Goal: Obtain resource: Download file/media

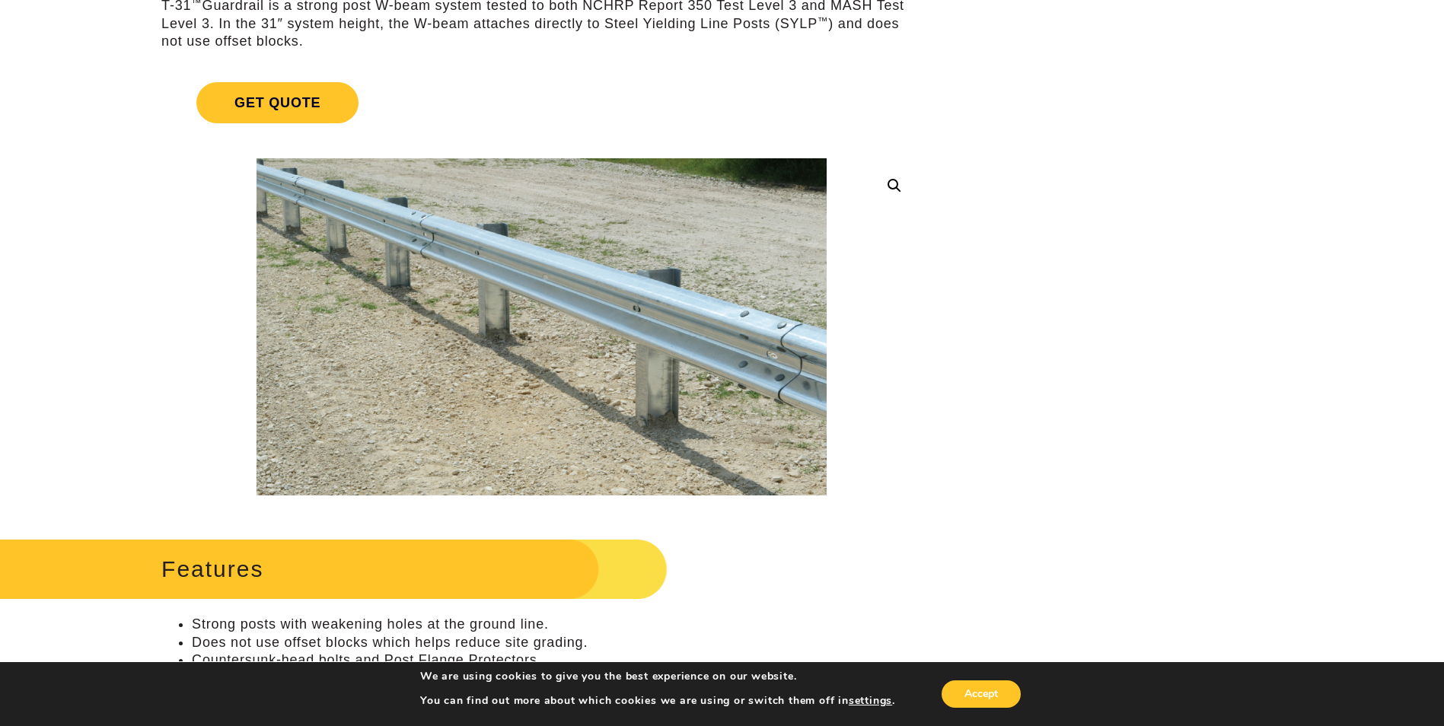
scroll to position [228, 0]
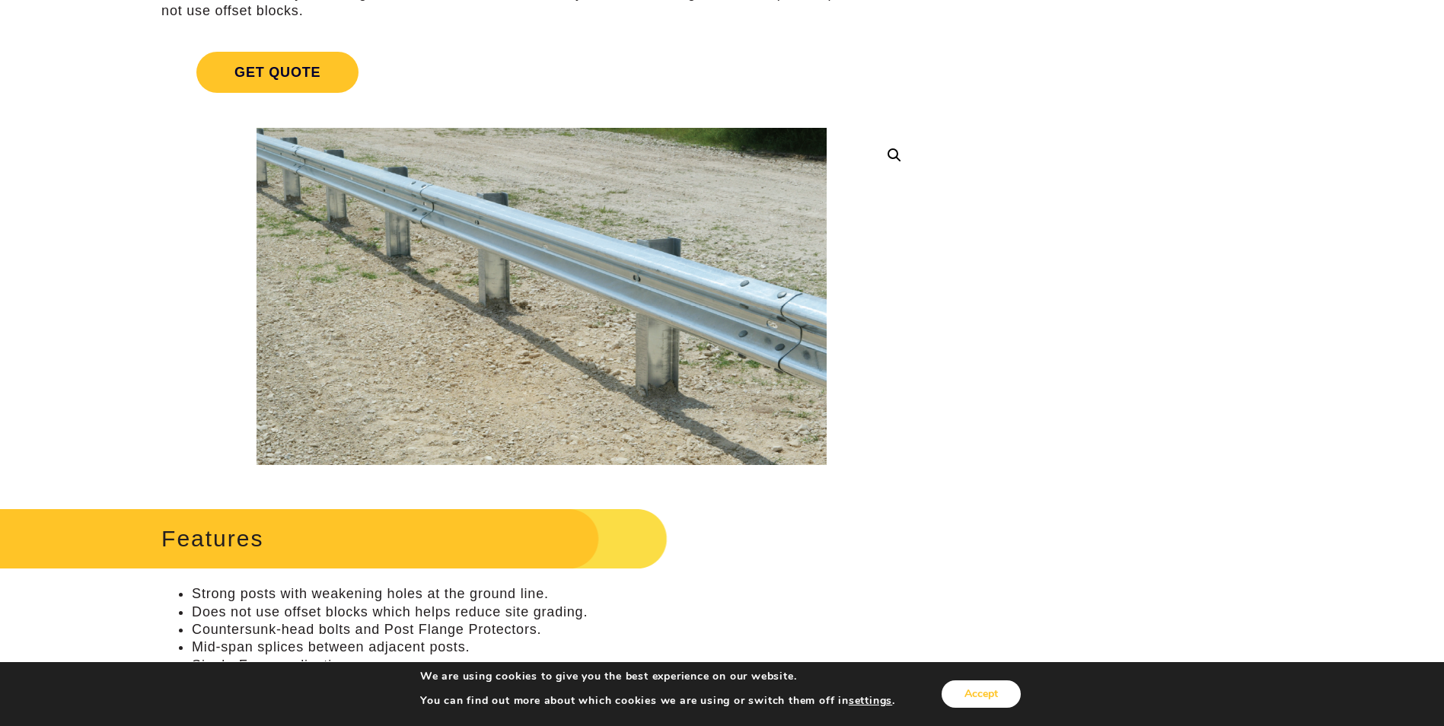
click at [970, 690] on button "Accept" at bounding box center [980, 693] width 79 height 27
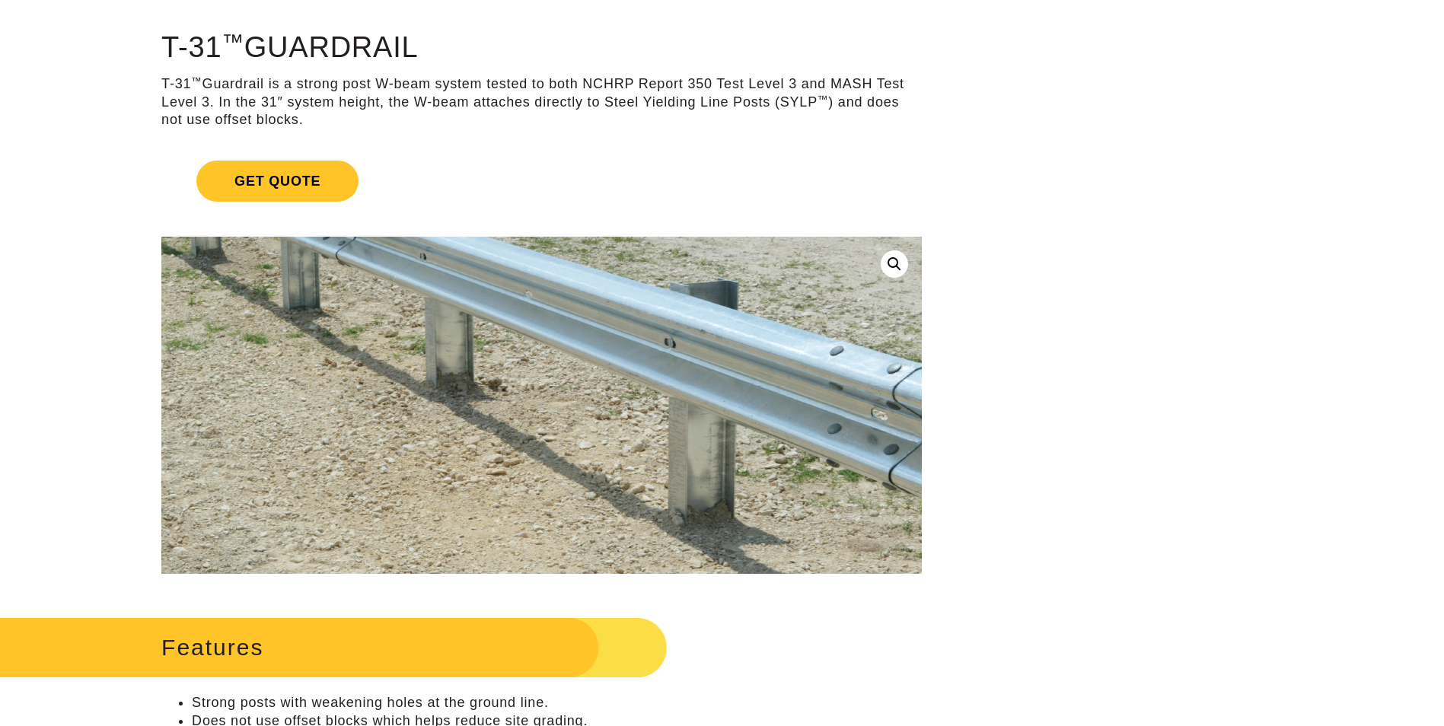
scroll to position [0, 0]
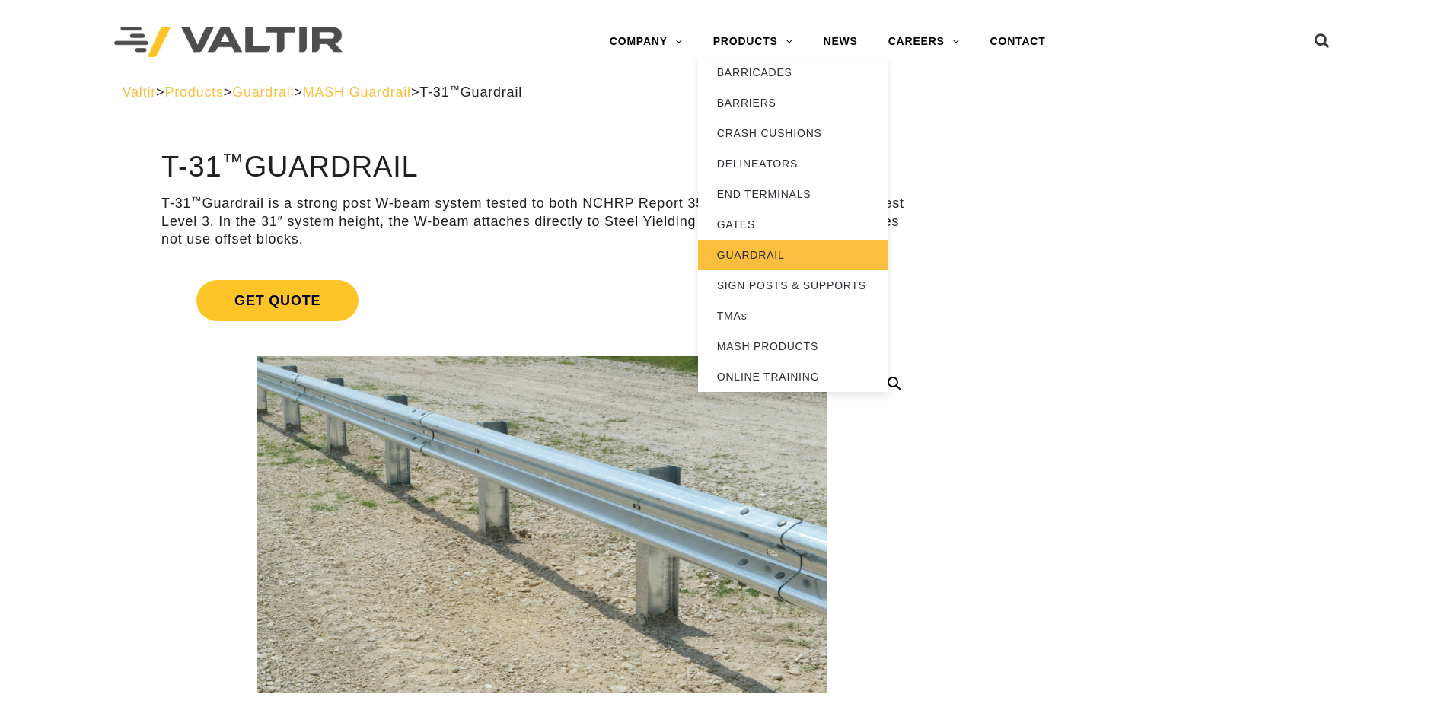
click at [759, 253] on link "GUARDRAIL" at bounding box center [793, 255] width 190 height 30
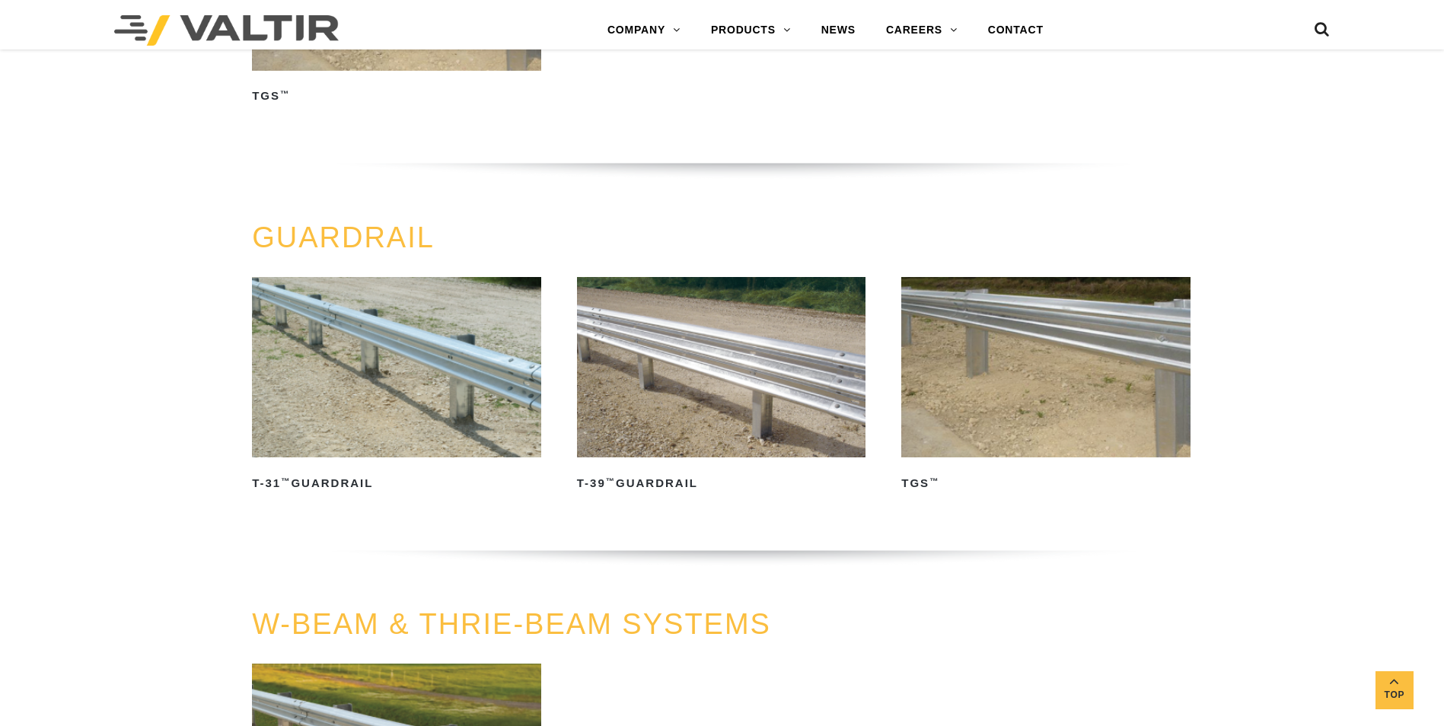
scroll to position [609, 0]
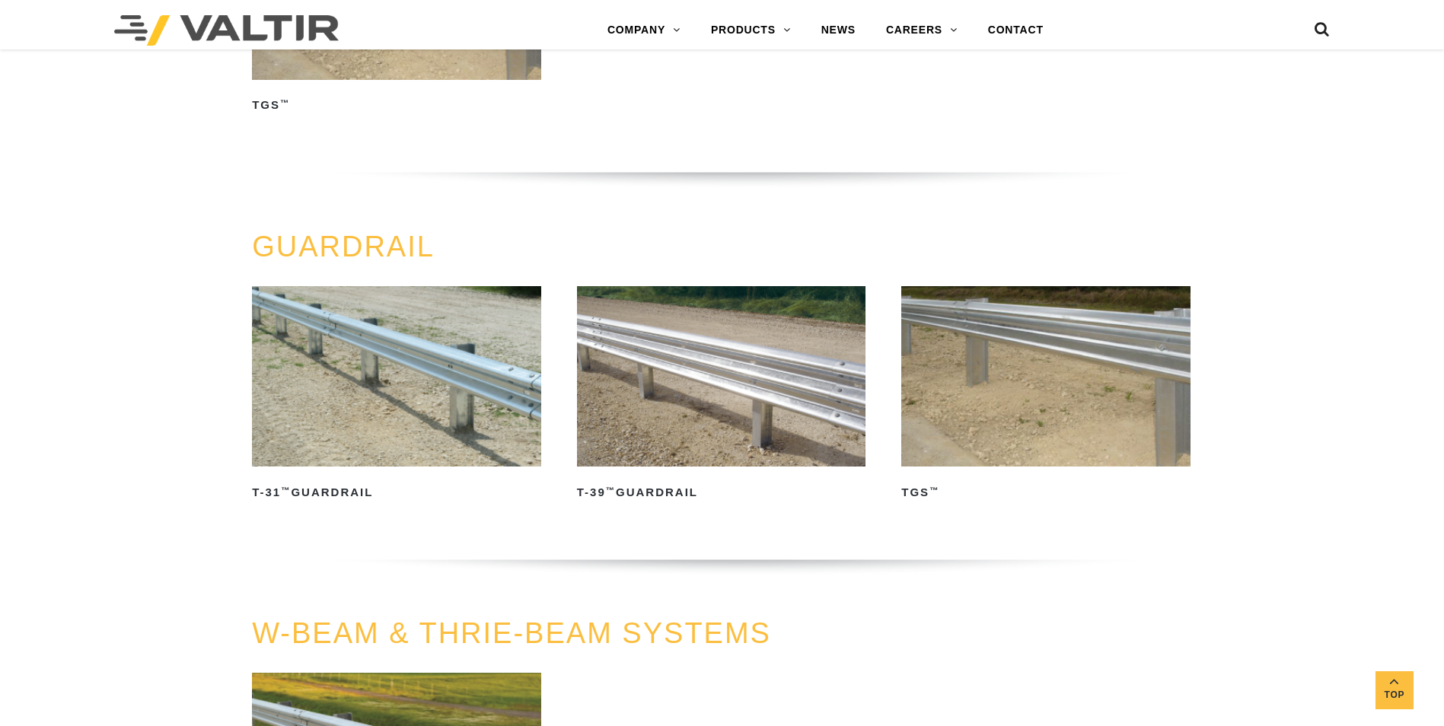
click at [678, 366] on img at bounding box center [721, 376] width 289 height 180
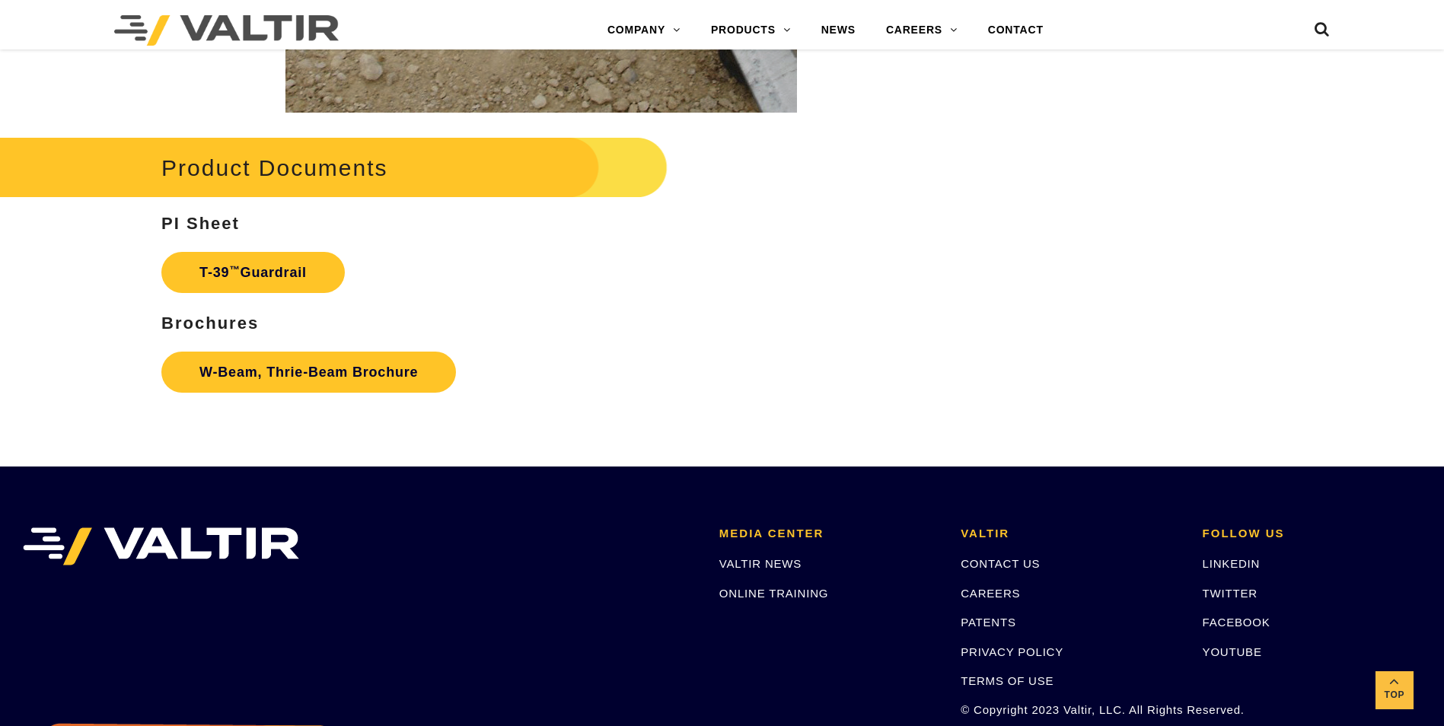
scroll to position [2740, 0]
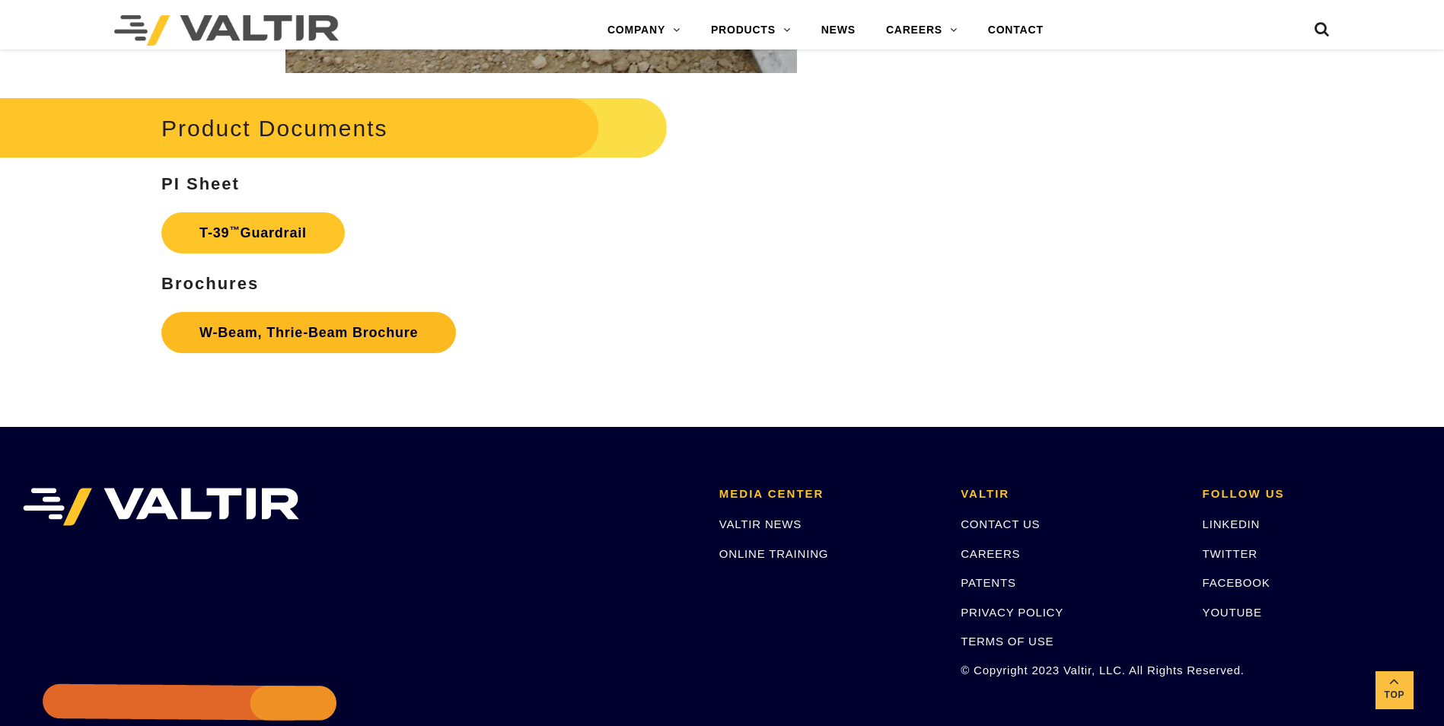
click at [325, 337] on link "W-Beam, Thrie-Beam Brochure" at bounding box center [308, 332] width 295 height 41
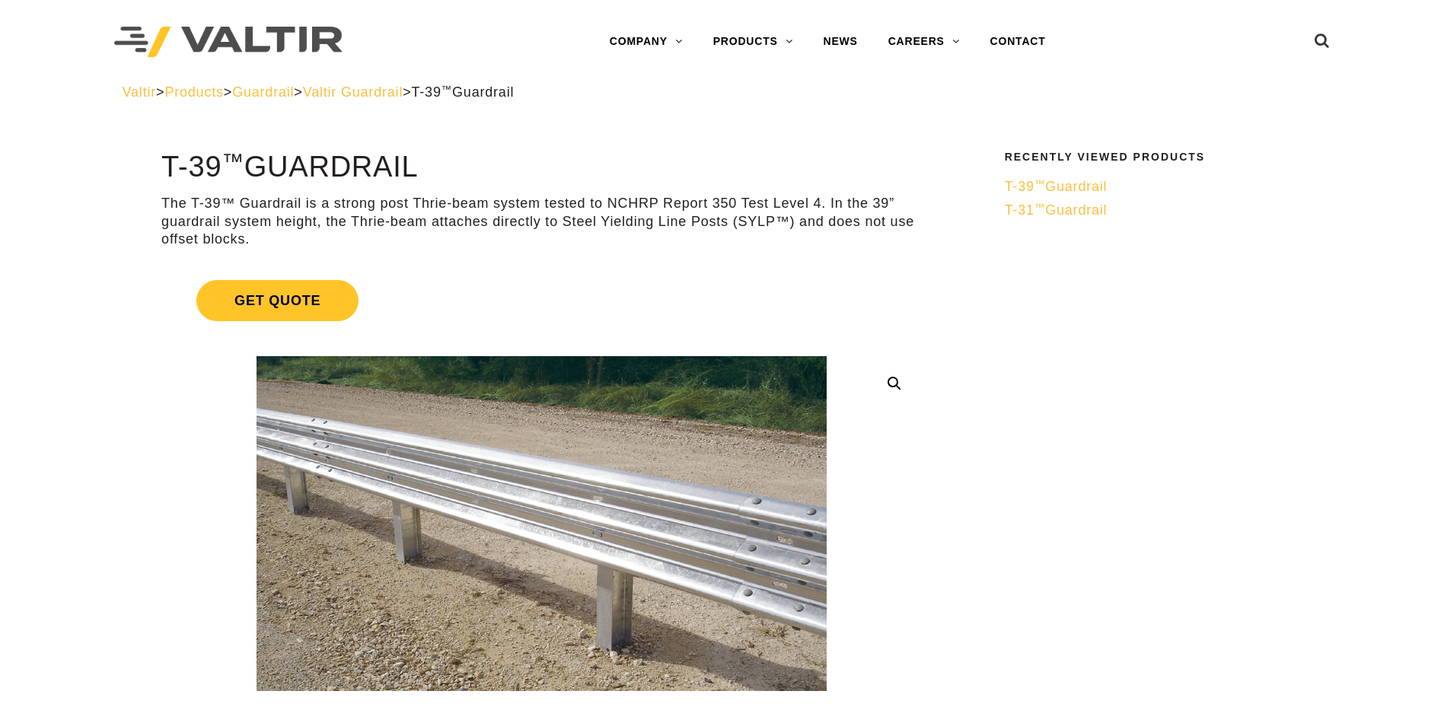
click at [1084, 194] on link "T-39 ™ Guardrail" at bounding box center [1158, 187] width 307 height 18
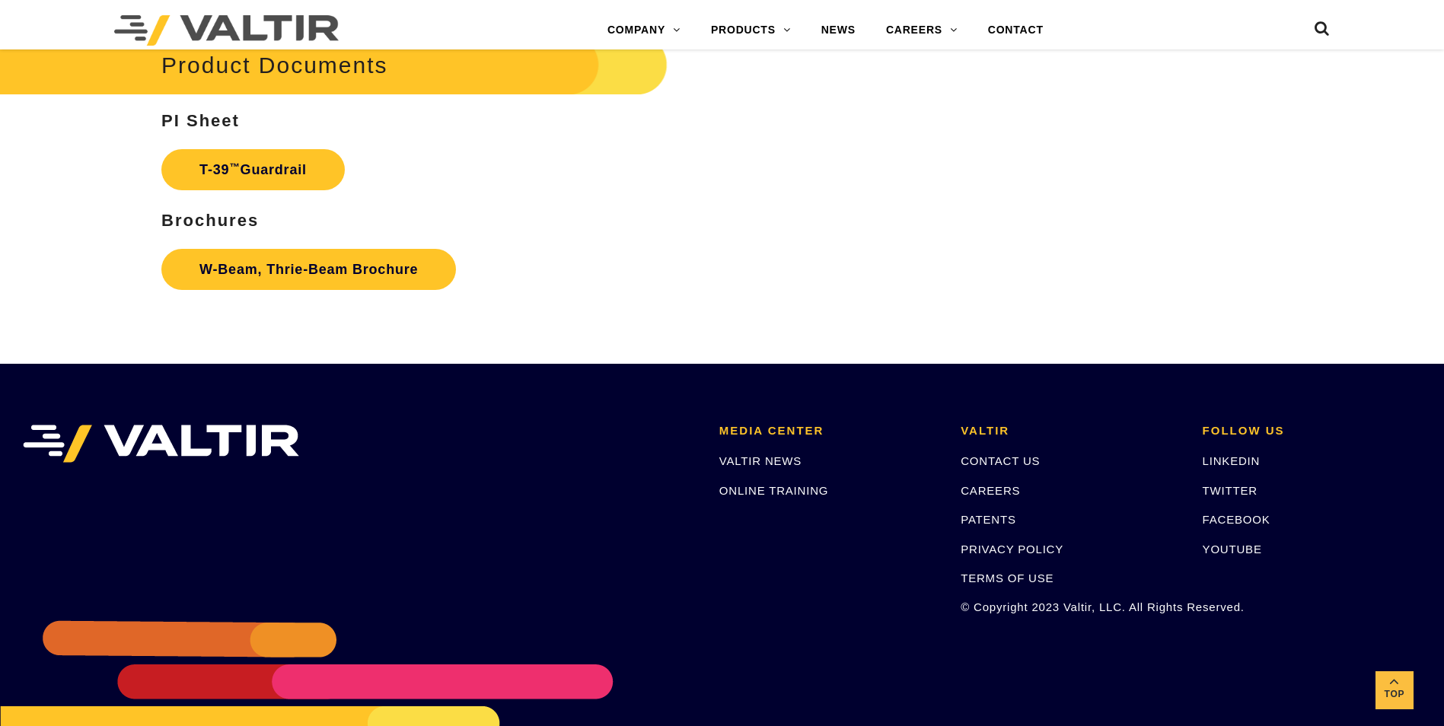
scroll to position [2816, 0]
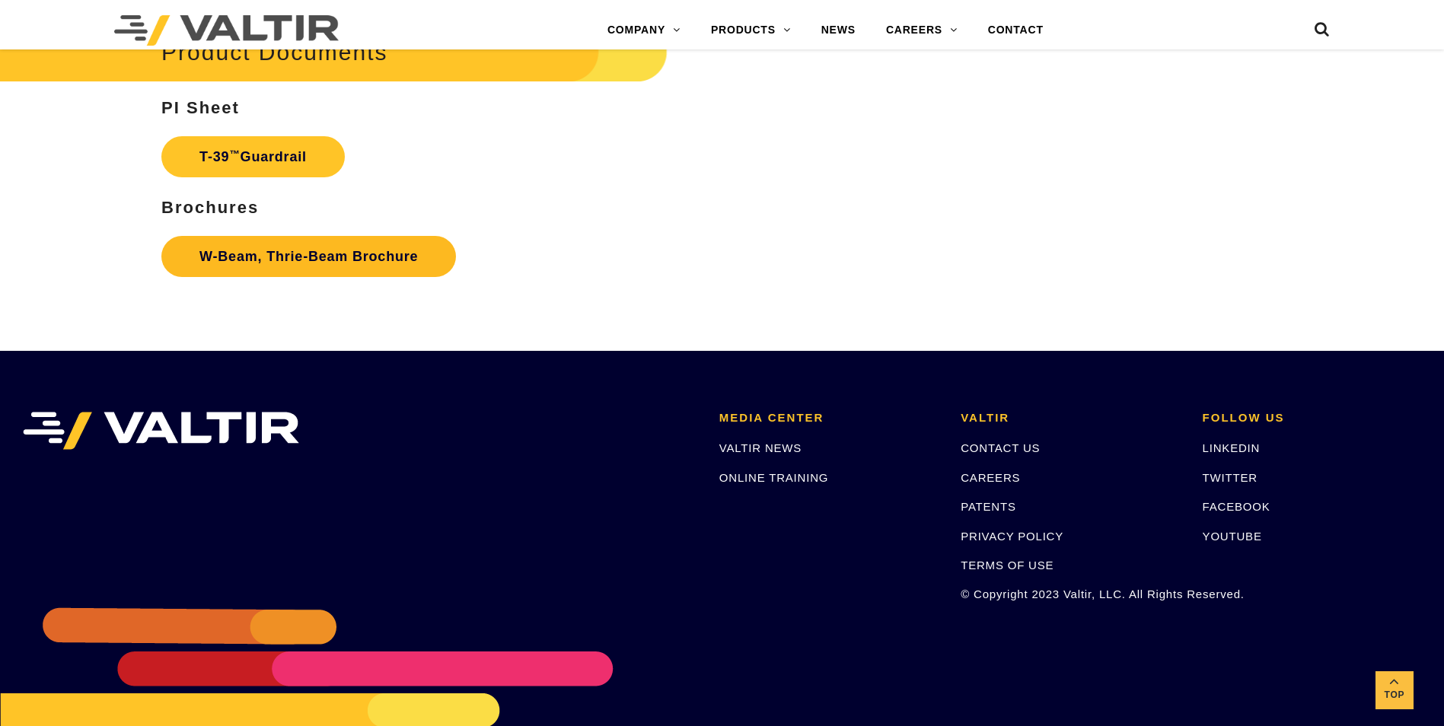
click at [275, 263] on link "W-Beam, Thrie-Beam Brochure" at bounding box center [308, 256] width 295 height 41
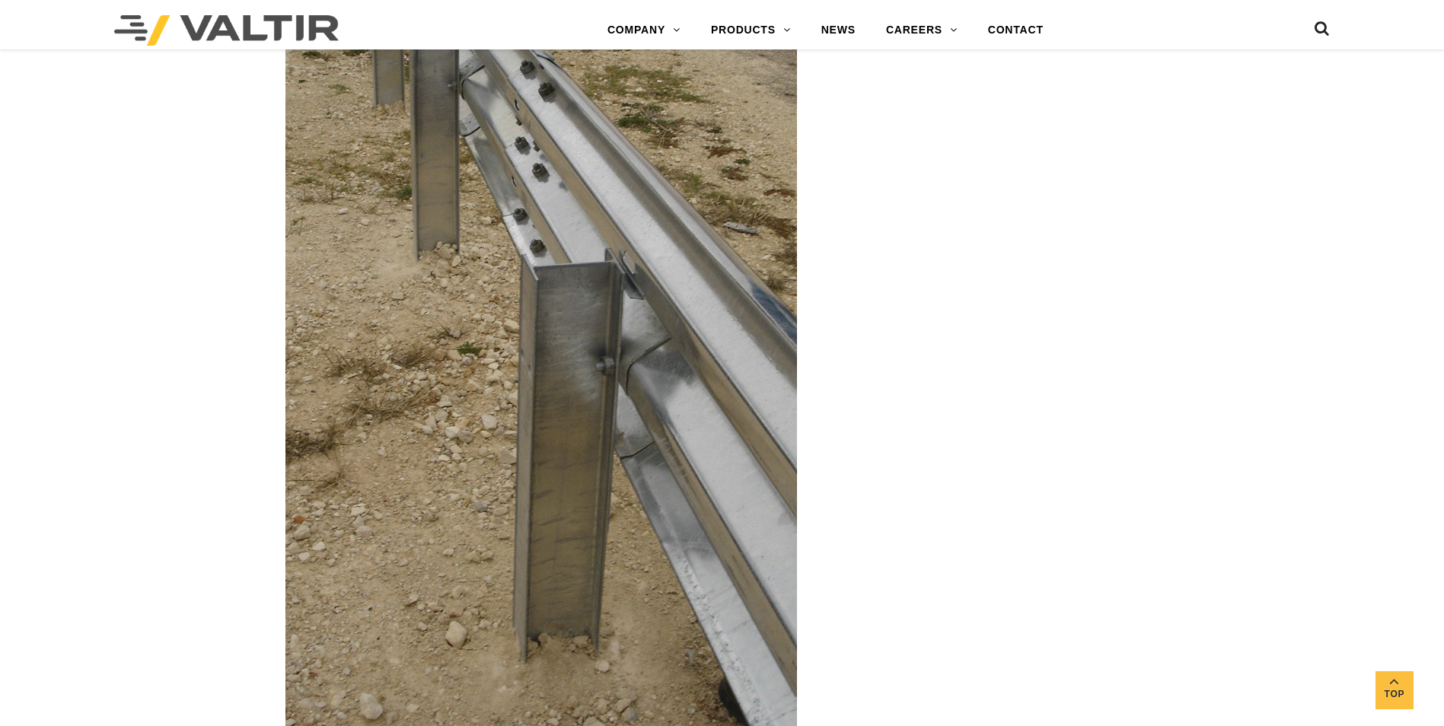
scroll to position [2060, 0]
